Goal: Information Seeking & Learning: Learn about a topic

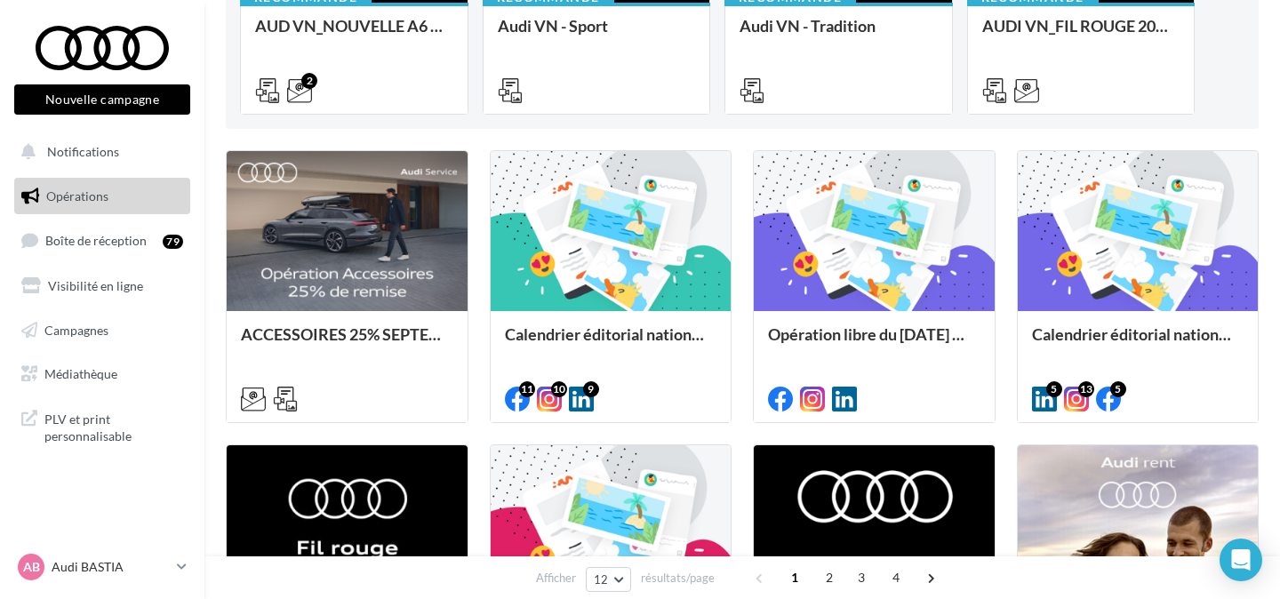
scroll to position [354, 0]
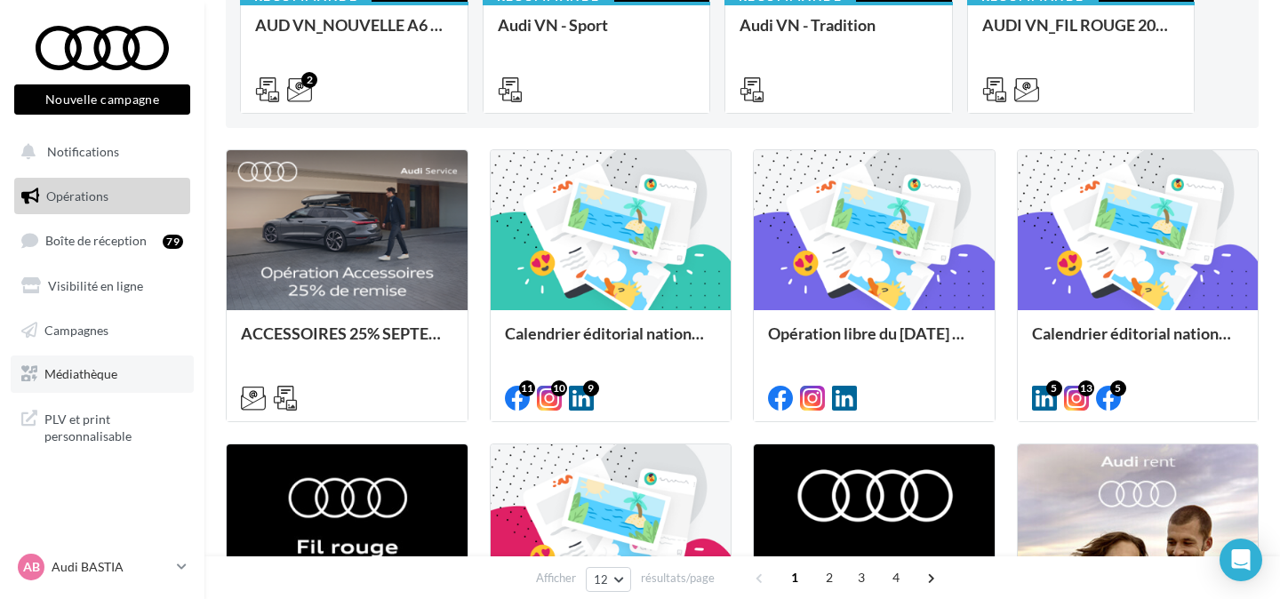
click at [122, 370] on link "Médiathèque" at bounding box center [102, 374] width 183 height 37
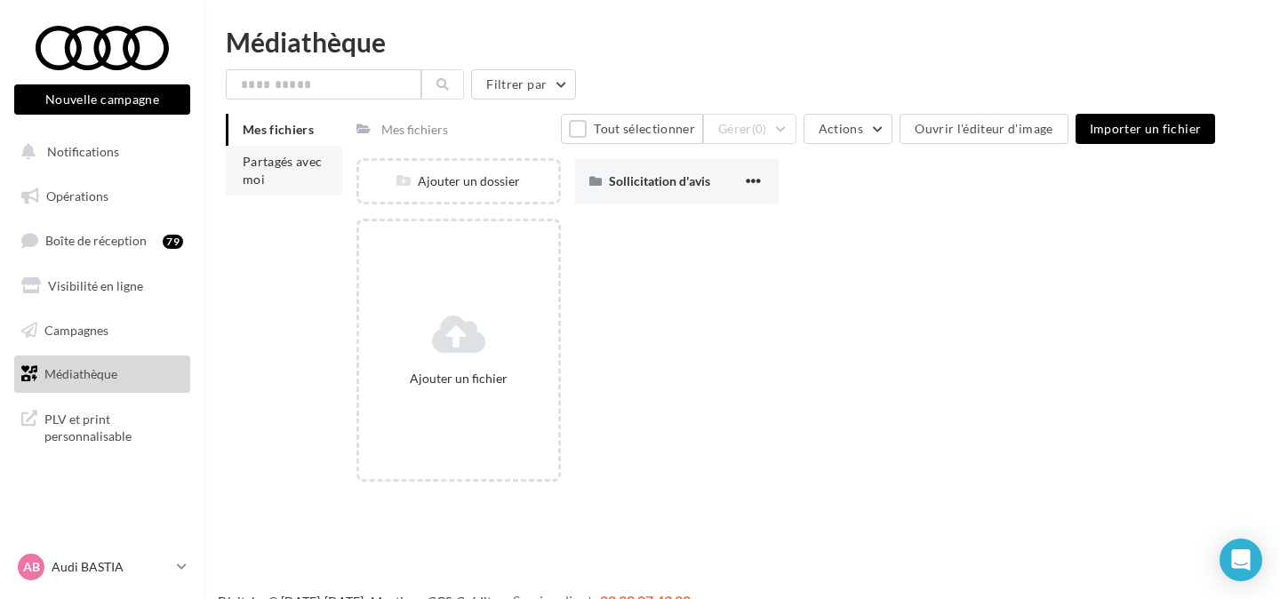
click at [312, 172] on li "Partagés avec moi" at bounding box center [284, 171] width 116 height 50
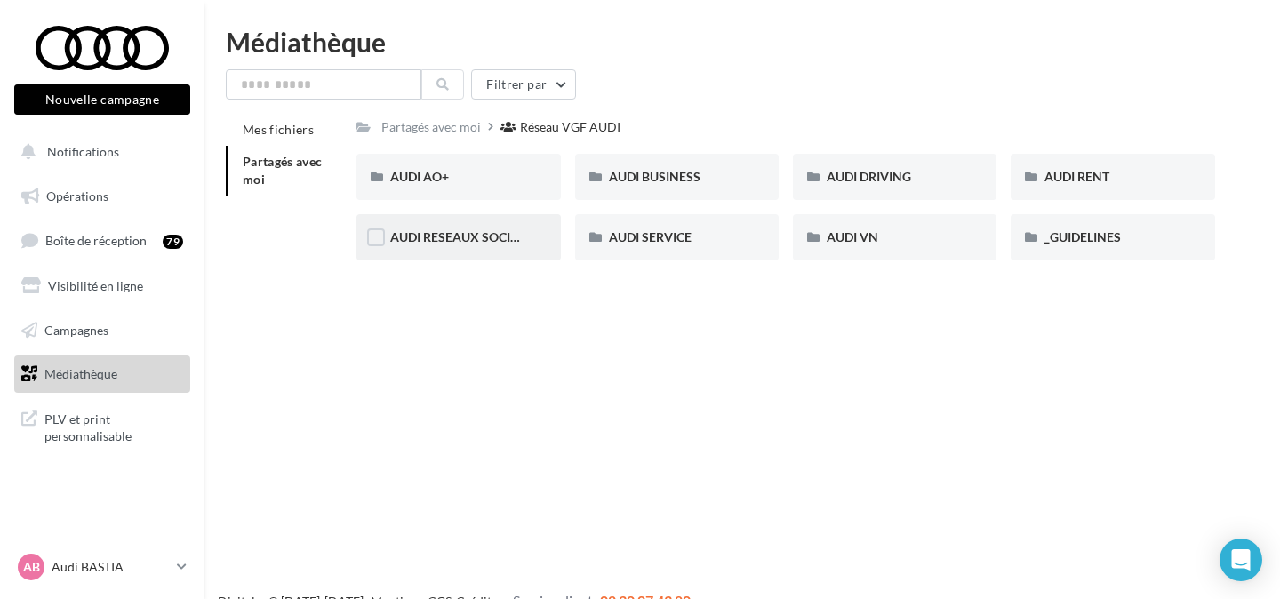
click at [497, 249] on div "AUDI RESEAUX SOCIAUX" at bounding box center [458, 237] width 204 height 46
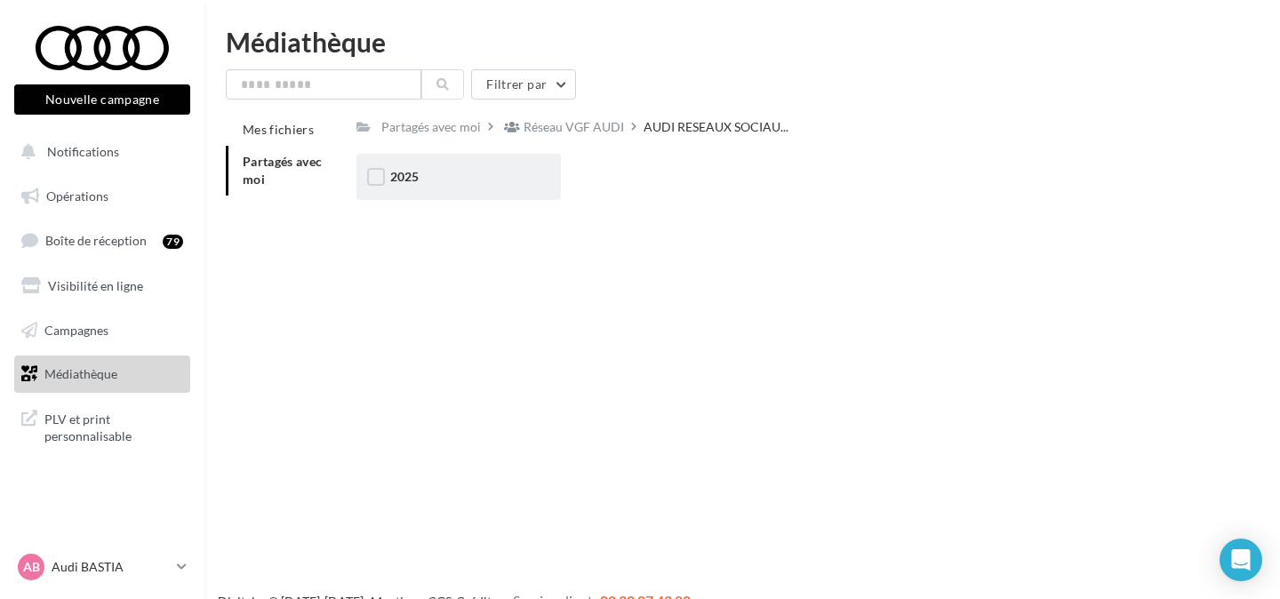
click at [478, 195] on div "2025" at bounding box center [458, 177] width 204 height 46
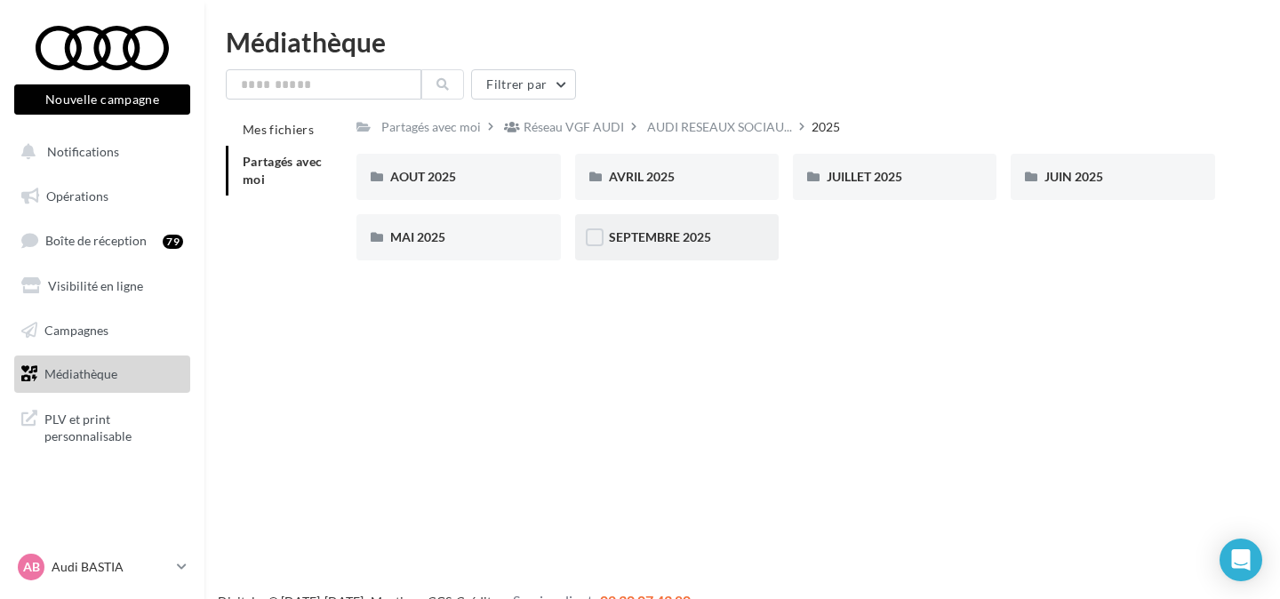
click at [651, 251] on div "SEPTEMBRE 2025" at bounding box center [677, 237] width 204 height 46
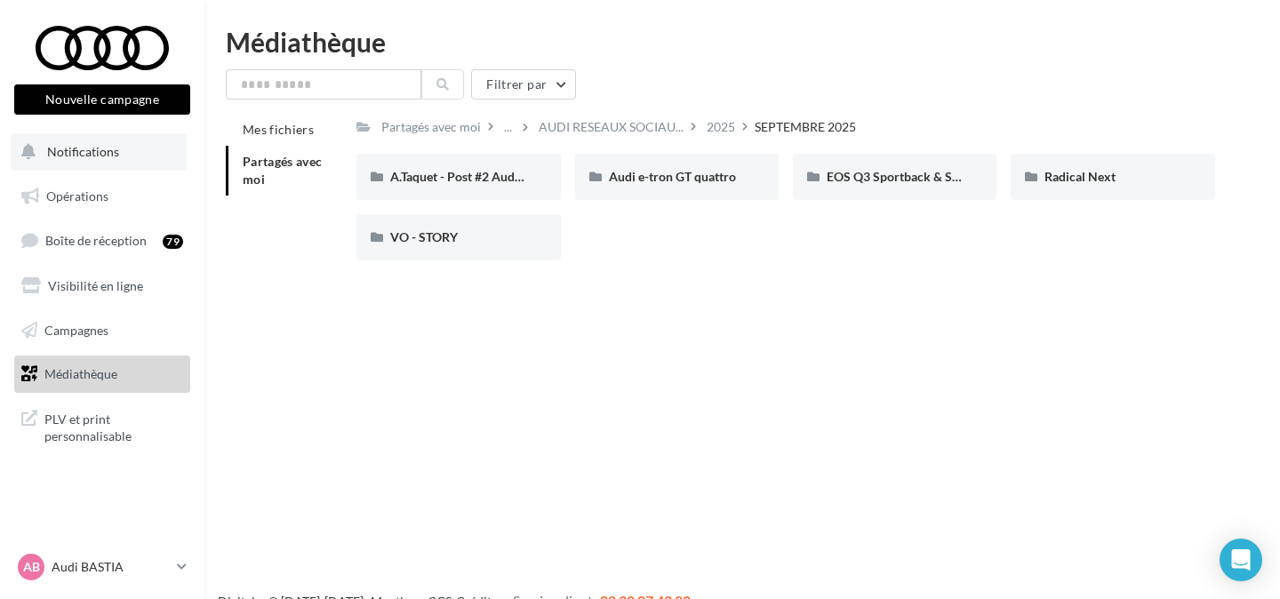
click at [95, 149] on span "Notifications" at bounding box center [83, 151] width 72 height 15
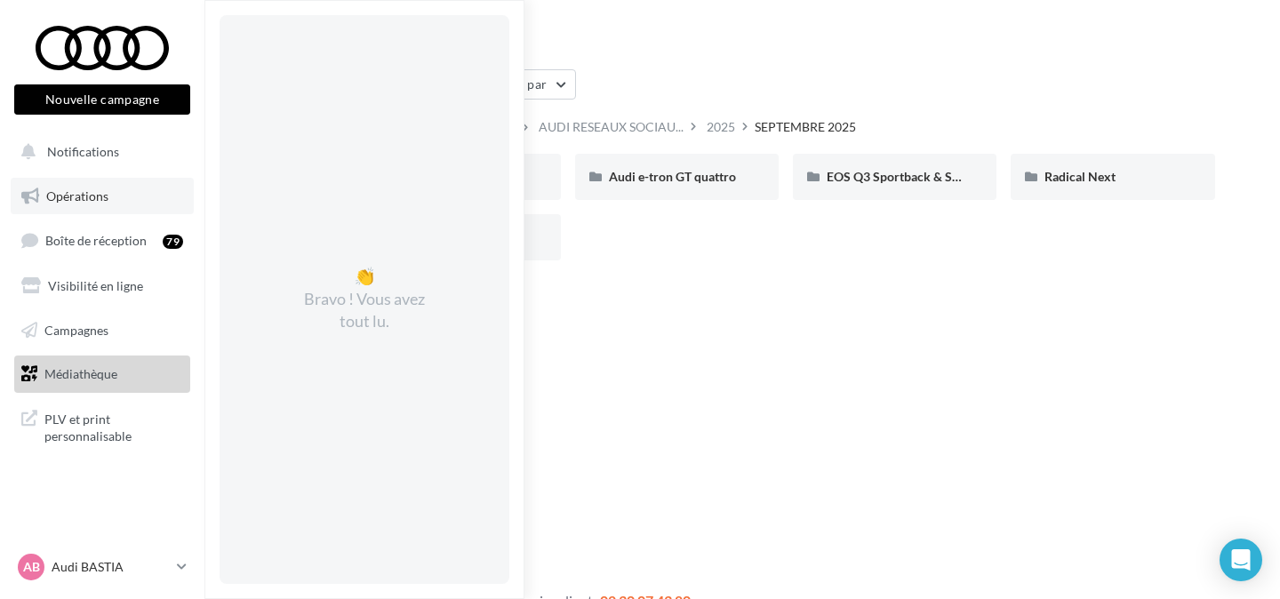
click at [97, 207] on link "Opérations" at bounding box center [102, 196] width 183 height 37
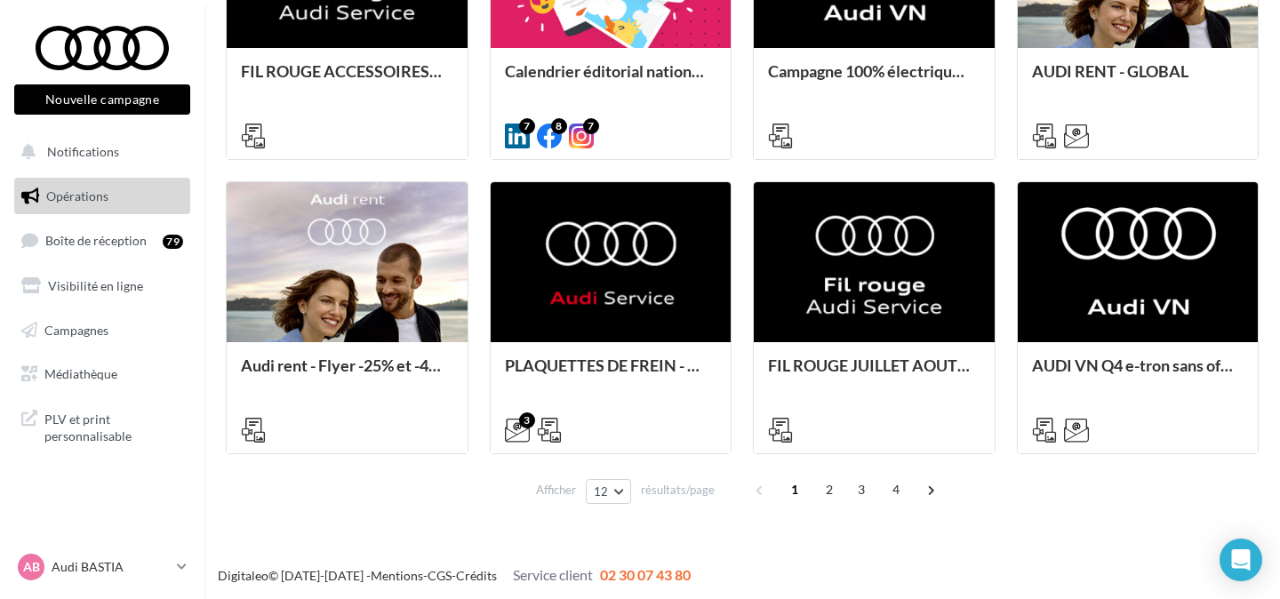
scroll to position [913, 0]
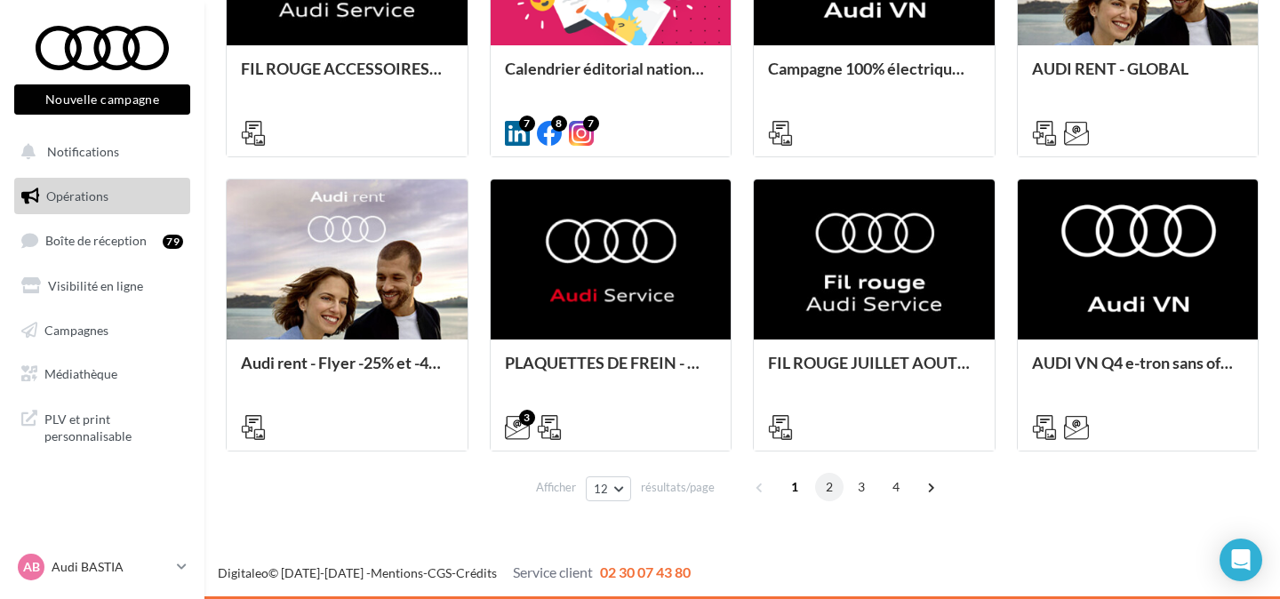
click at [828, 485] on span "2" at bounding box center [829, 487] width 28 height 28
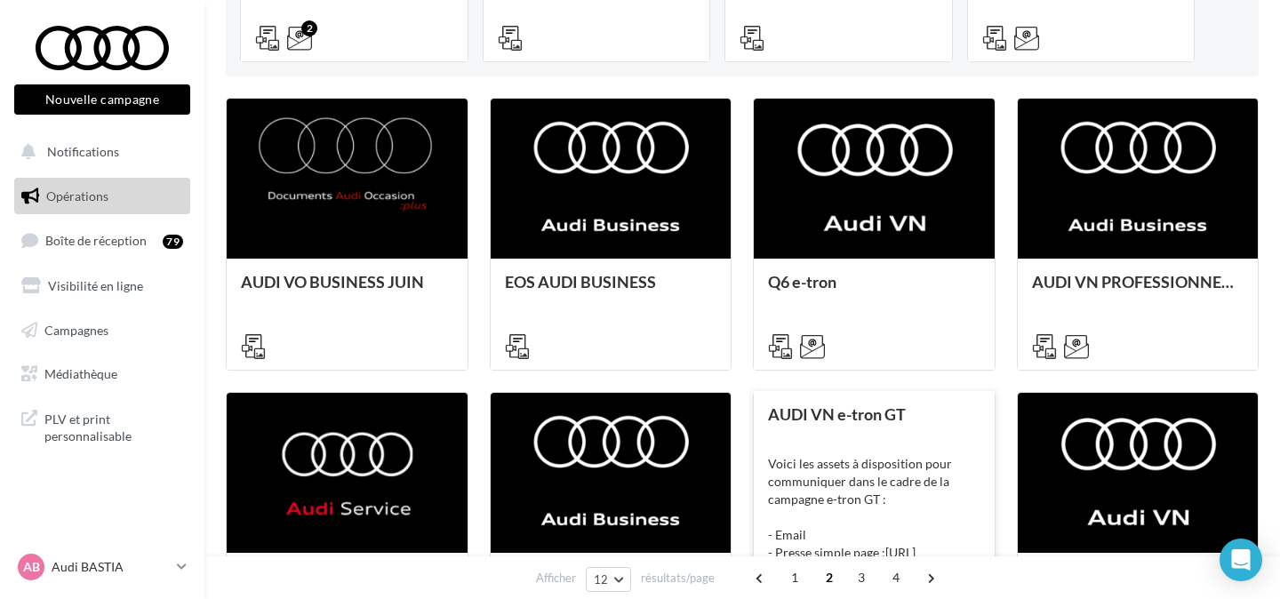
scroll to position [384, 0]
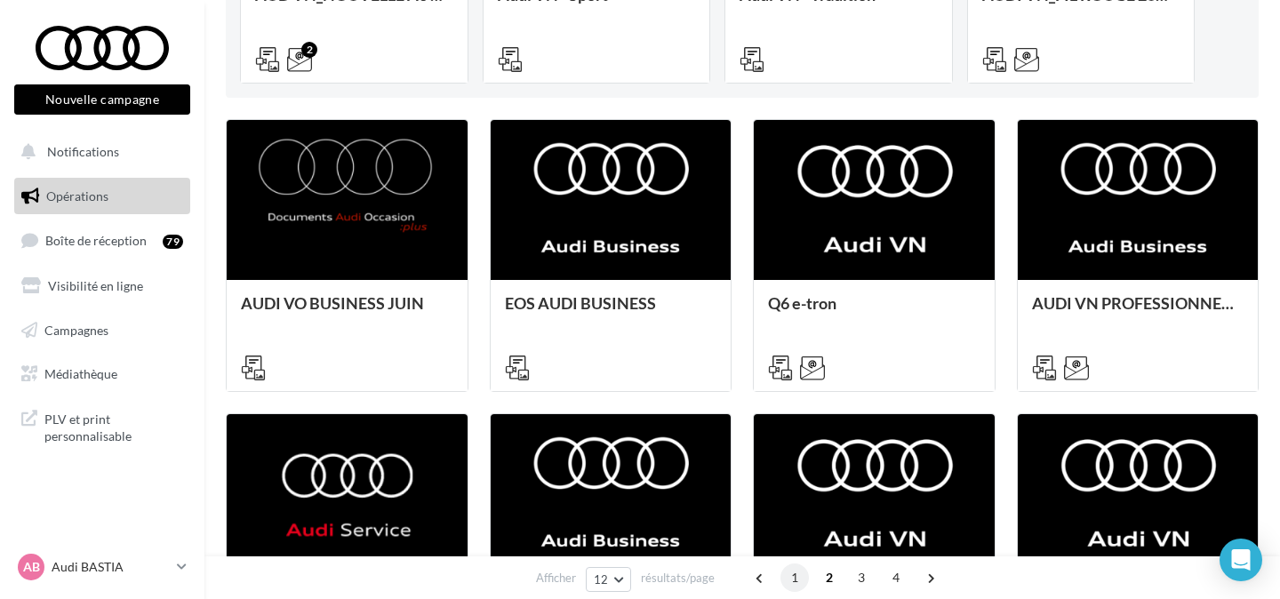
click at [798, 583] on span "1" at bounding box center [795, 578] width 28 height 28
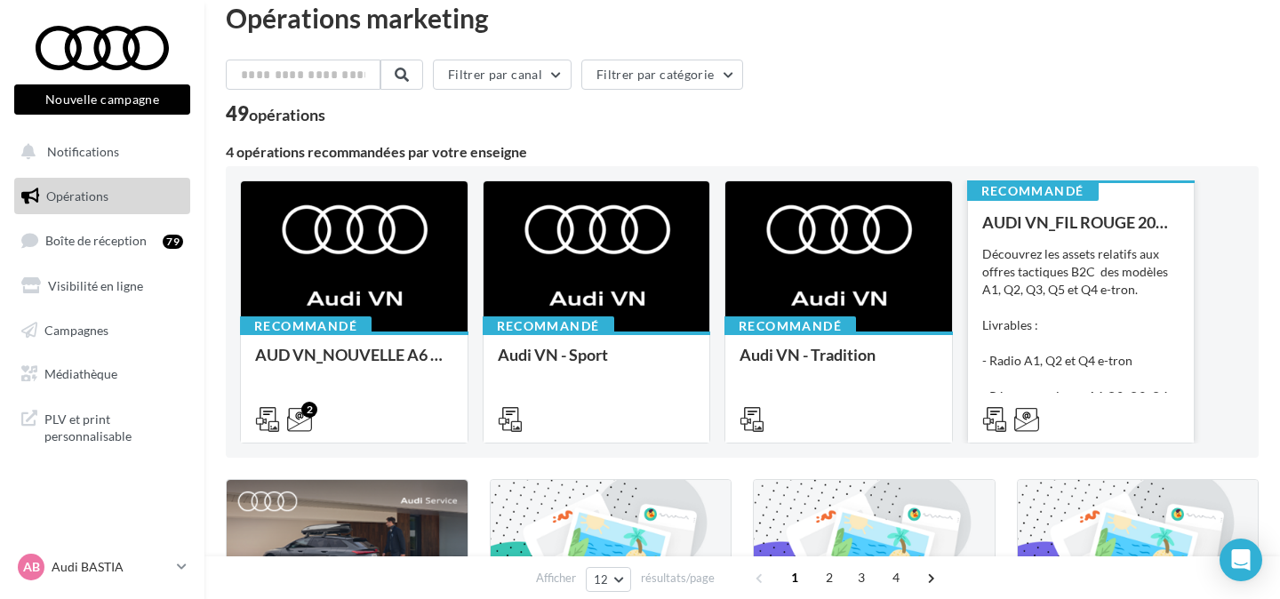
scroll to position [36, 0]
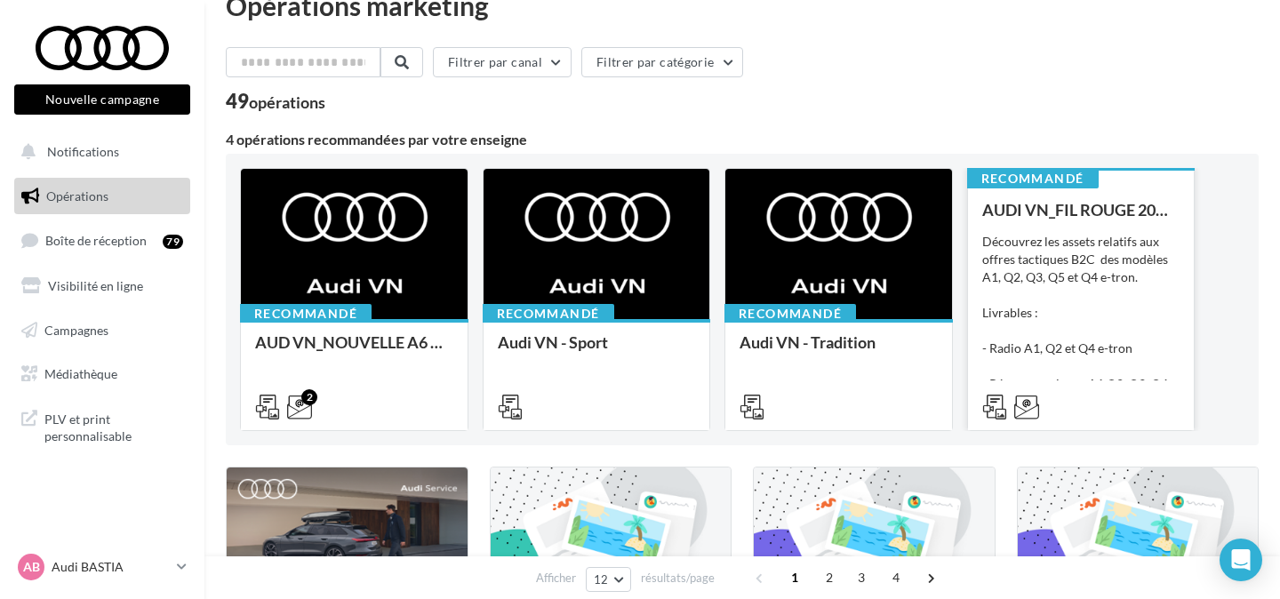
click at [1034, 268] on div "Découvrez les assets relatifs aux offres tactiques B2C des modèles A1, Q2, Q3, …" at bounding box center [1081, 322] width 198 height 178
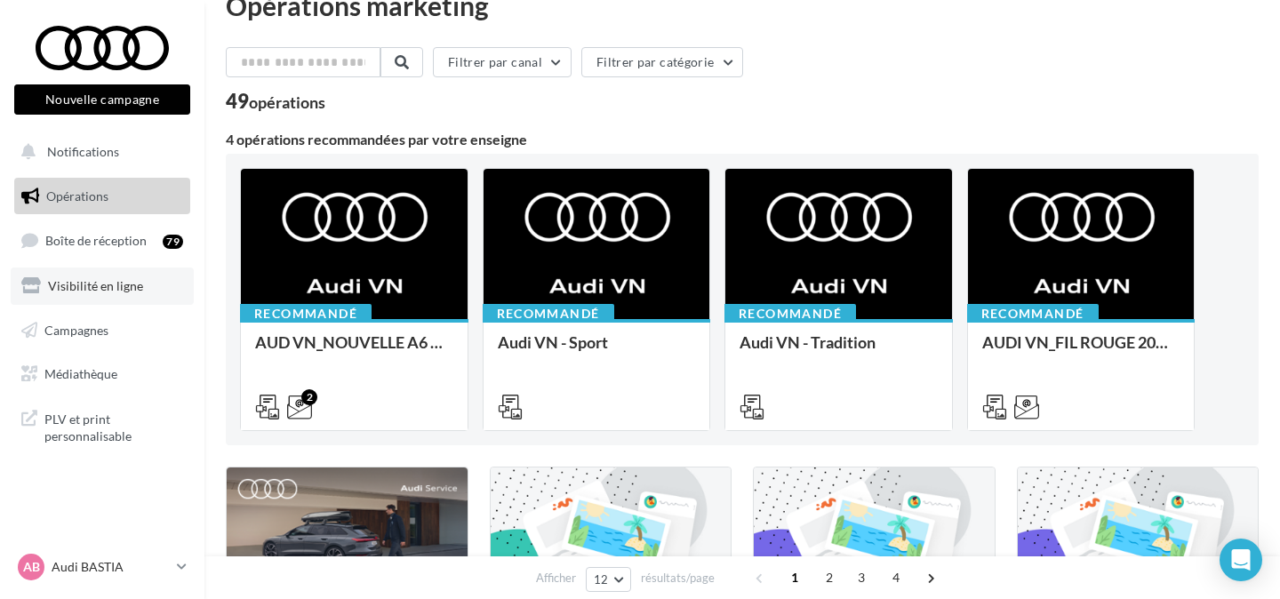
click at [106, 283] on span "Visibilité en ligne" at bounding box center [95, 285] width 95 height 15
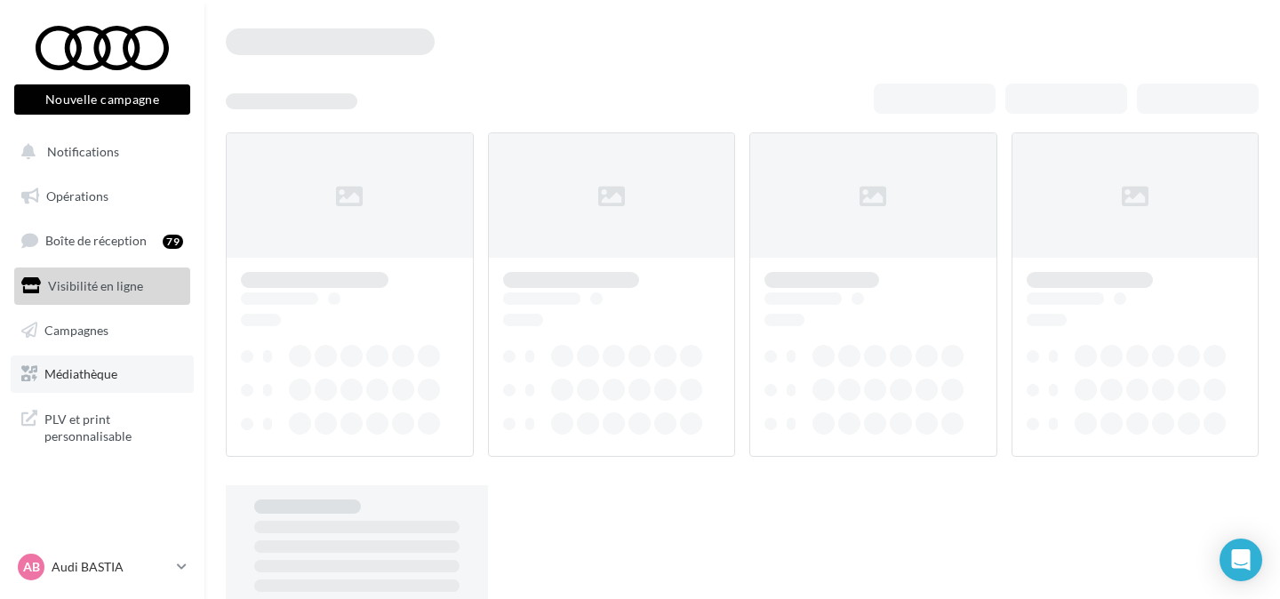
click at [108, 377] on span "Médiathèque" at bounding box center [80, 373] width 73 height 15
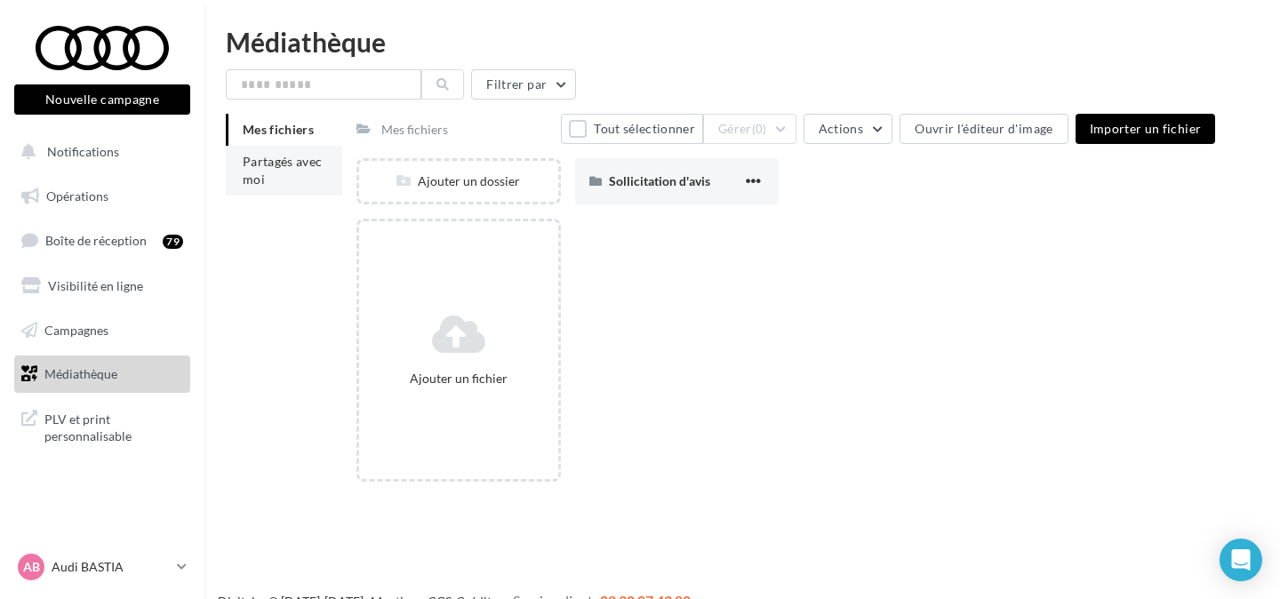
click at [298, 173] on li "Partagés avec moi" at bounding box center [284, 171] width 116 height 50
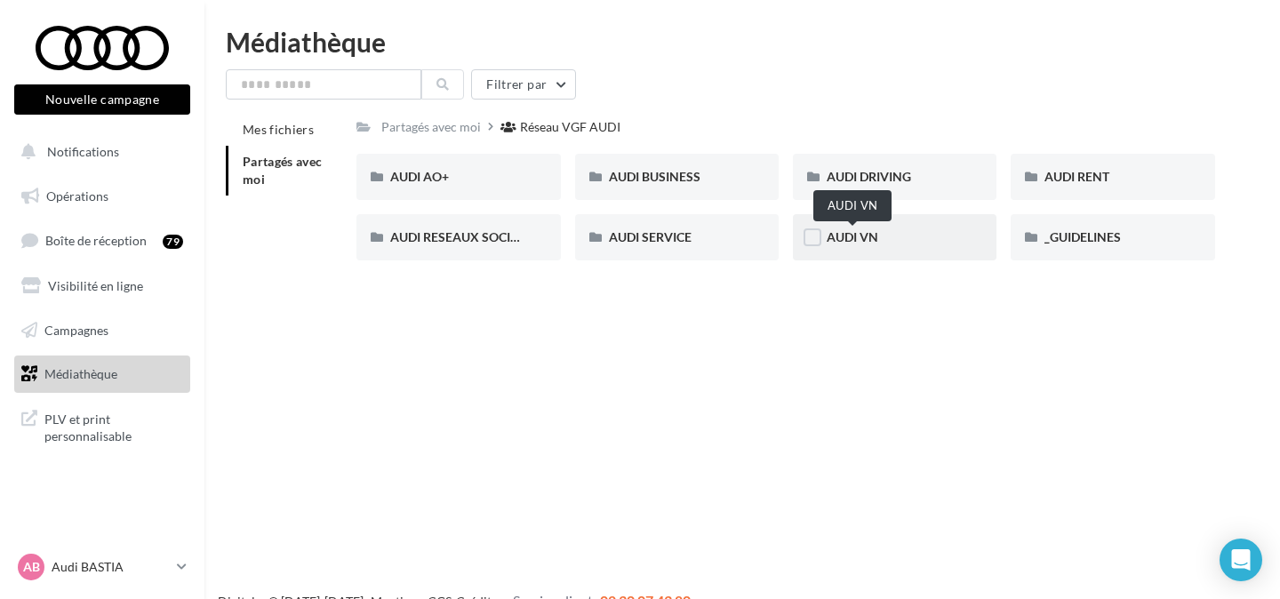
click at [854, 242] on span "AUDI VN" at bounding box center [853, 236] width 52 height 15
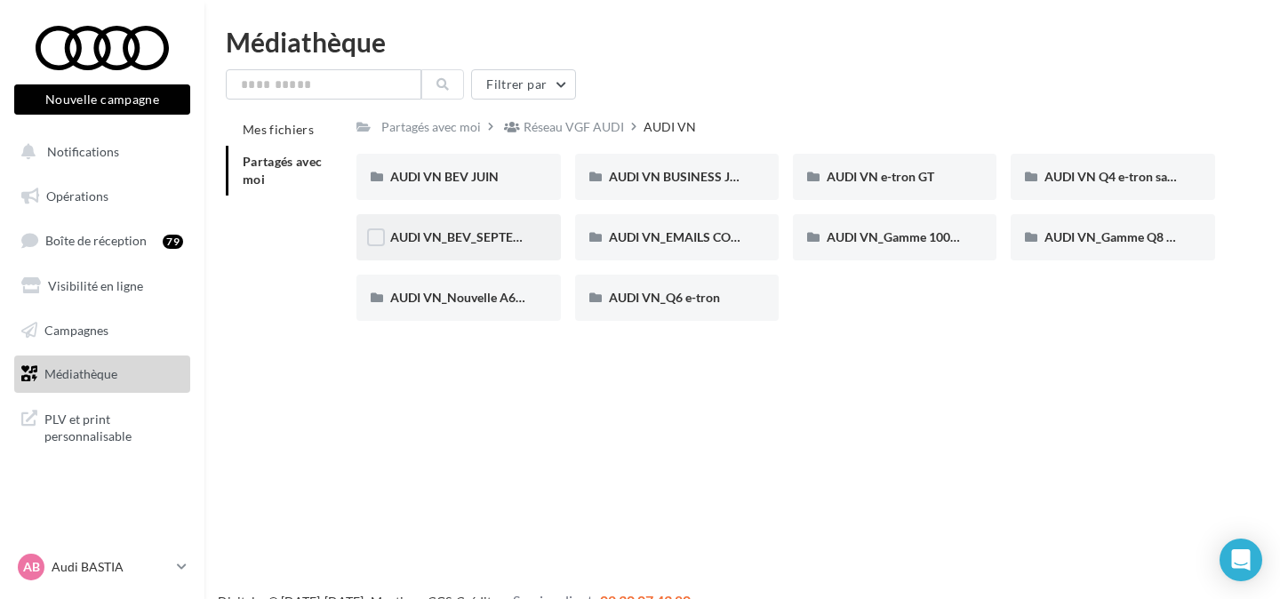
click at [467, 229] on div "AUDI VN_BEV_SEPTEMBRE" at bounding box center [458, 237] width 136 height 18
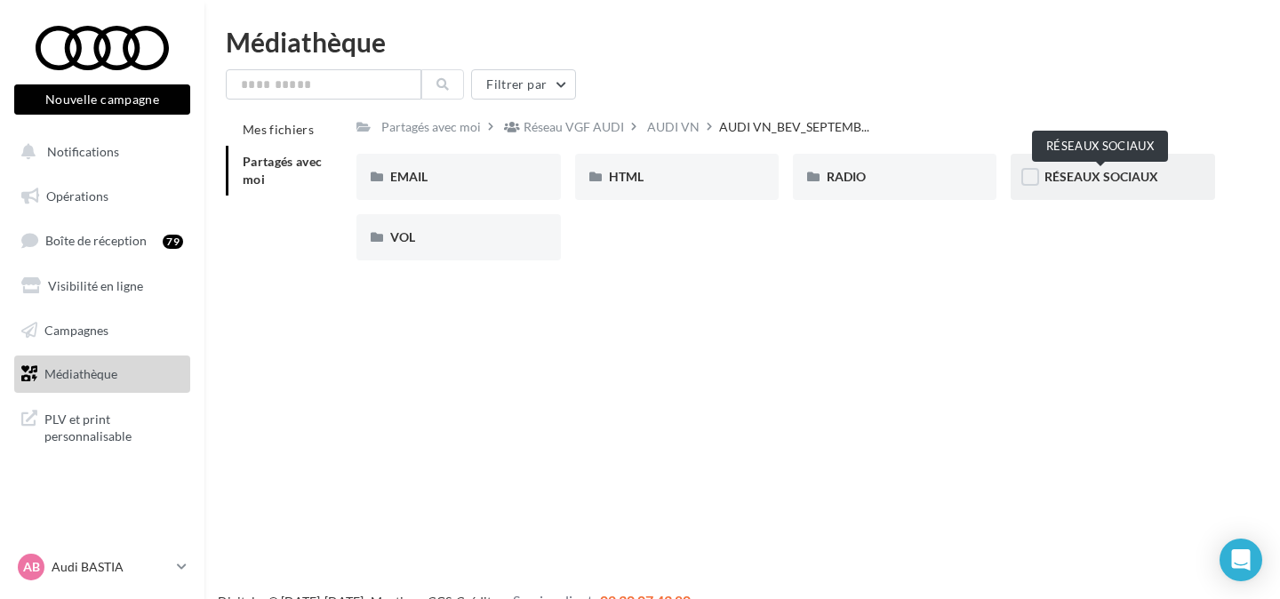
click at [1085, 184] on span "RÉSEAUX SOCIAUX" at bounding box center [1102, 176] width 114 height 15
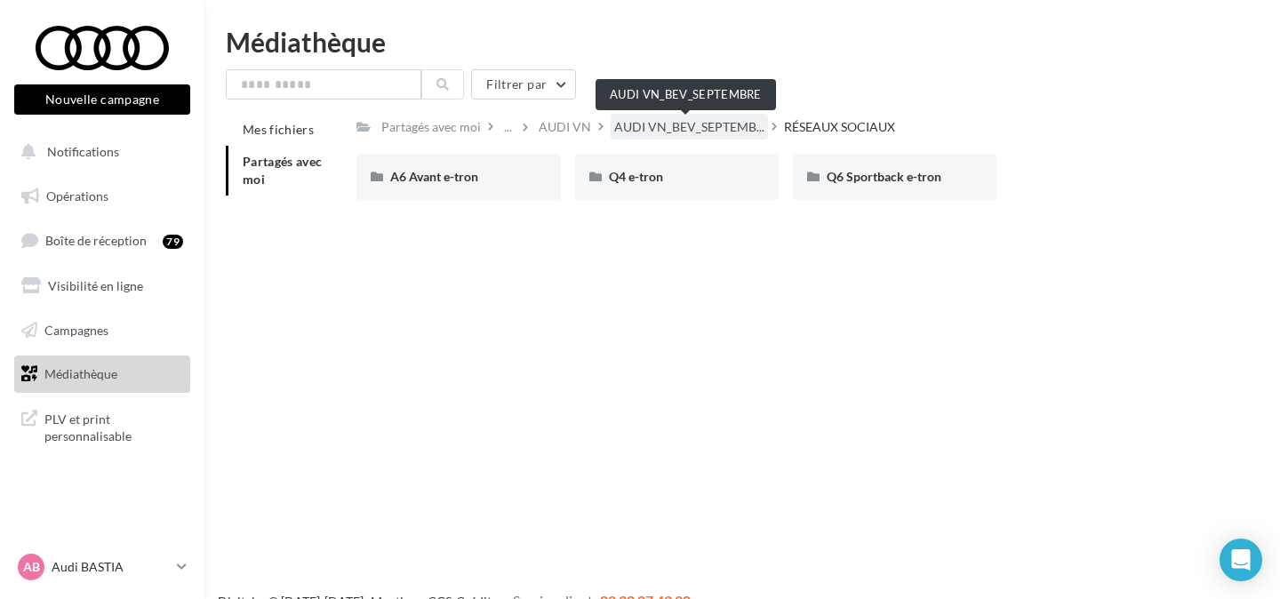
click at [700, 124] on span "AUDI VN_BEV_SEPTEMB..." at bounding box center [689, 127] width 150 height 18
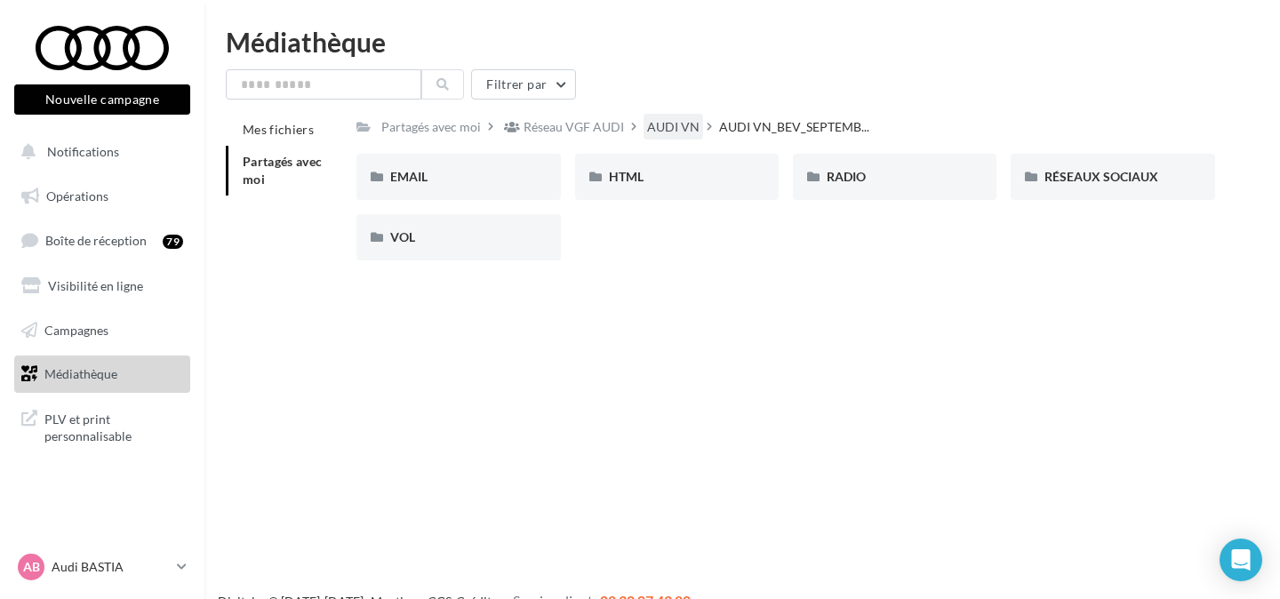
click at [662, 128] on div "AUDI VN" at bounding box center [673, 127] width 52 height 18
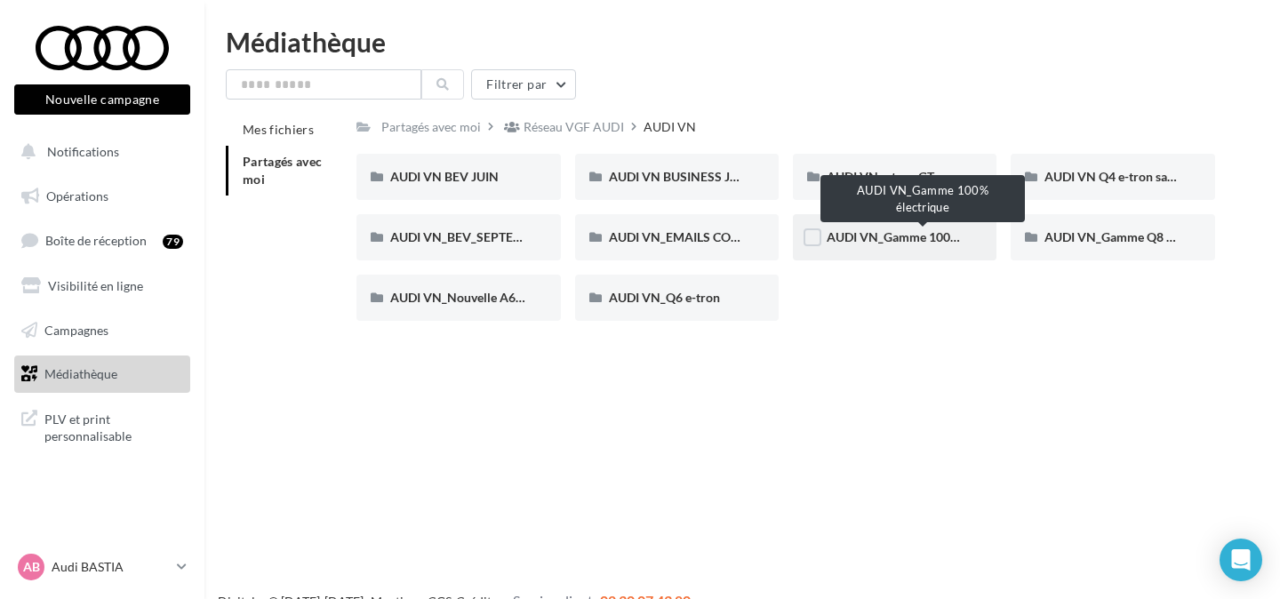
click at [884, 236] on span "AUDI VN_Gamme 100% électrique" at bounding box center [923, 236] width 192 height 15
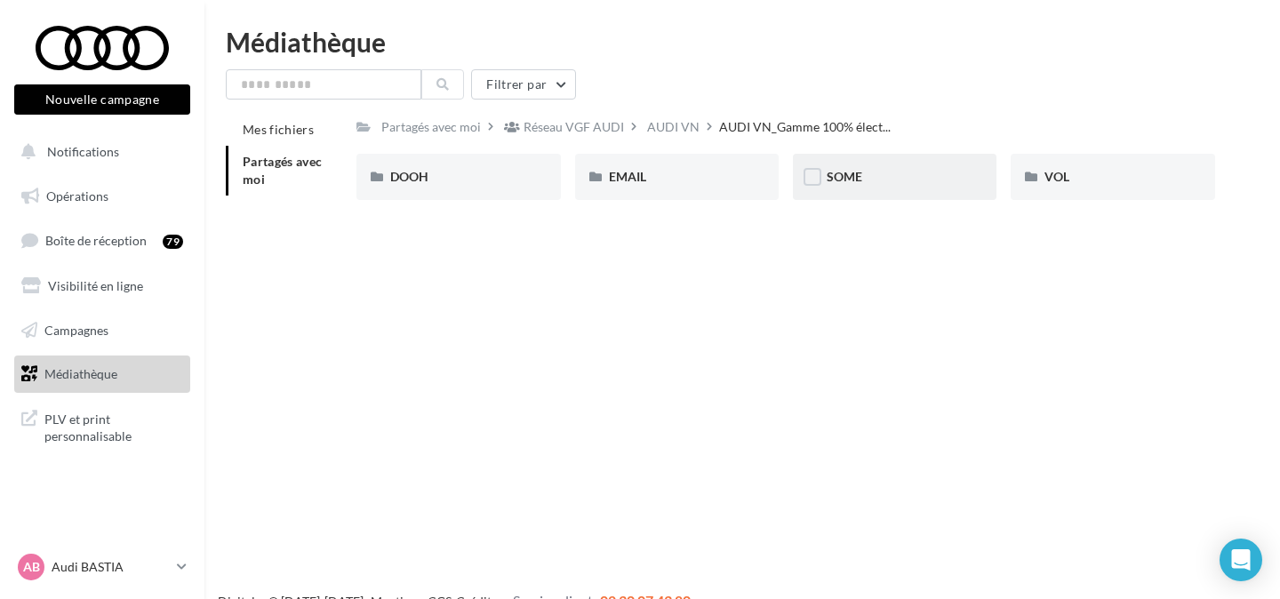
click at [864, 180] on div "SOME" at bounding box center [895, 177] width 136 height 18
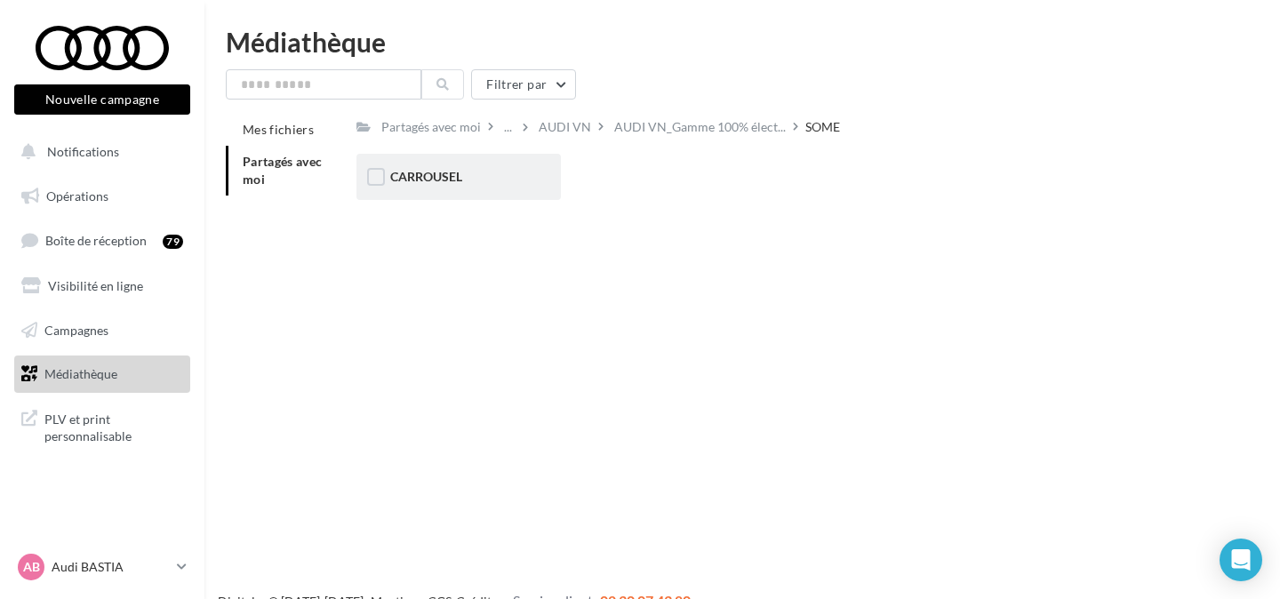
click at [466, 185] on div "CARROUSEL" at bounding box center [458, 177] width 136 height 18
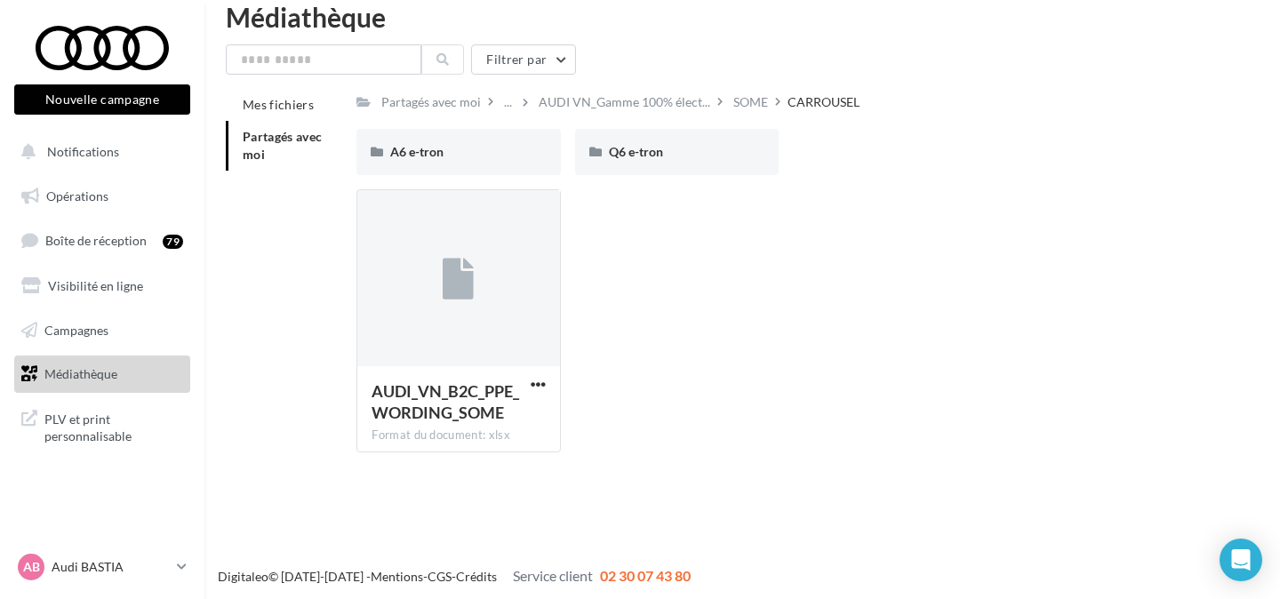
scroll to position [28, 0]
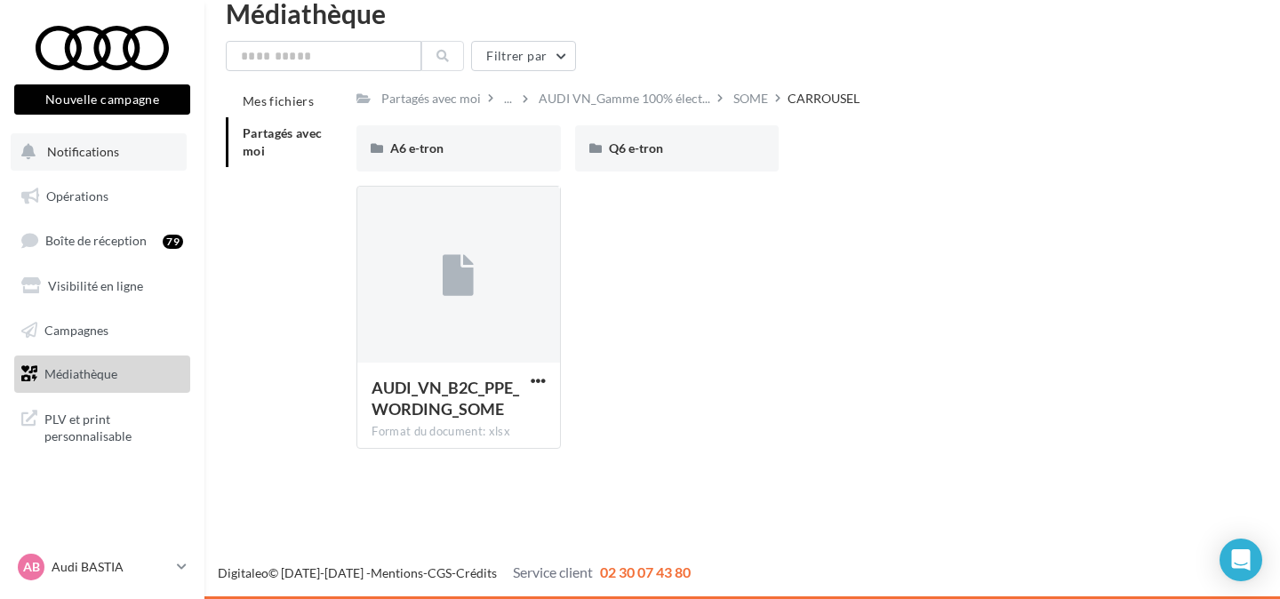
click at [129, 145] on button "Notifications" at bounding box center [99, 151] width 176 height 37
